Goal: Task Accomplishment & Management: Manage account settings

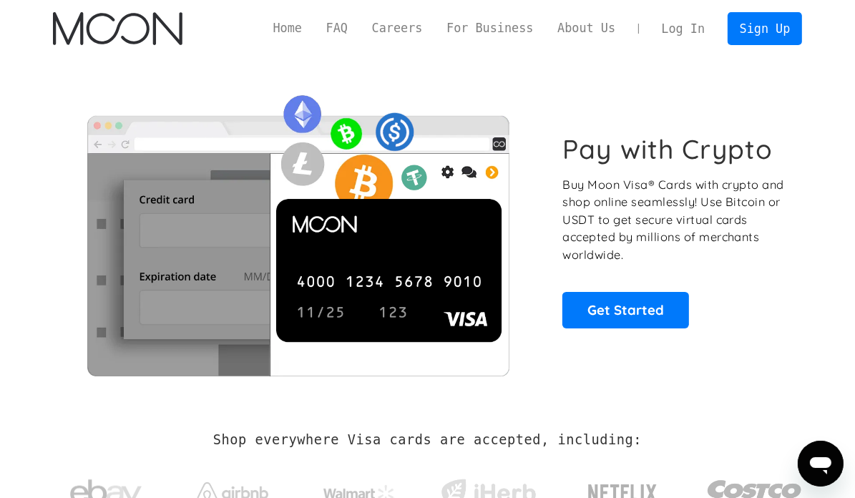
click at [690, 31] on link "Log In" at bounding box center [683, 28] width 67 height 31
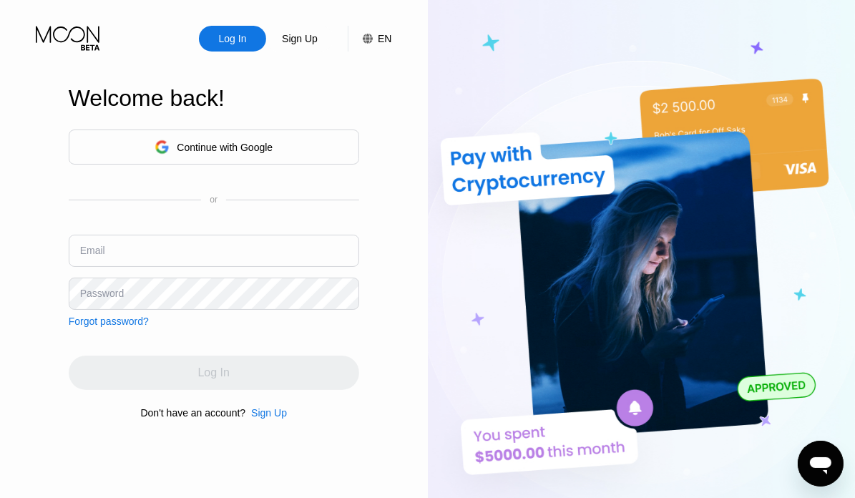
click at [227, 154] on div "Continue with Google" at bounding box center [214, 147] width 118 height 22
